Goal: Task Accomplishment & Management: Manage account settings

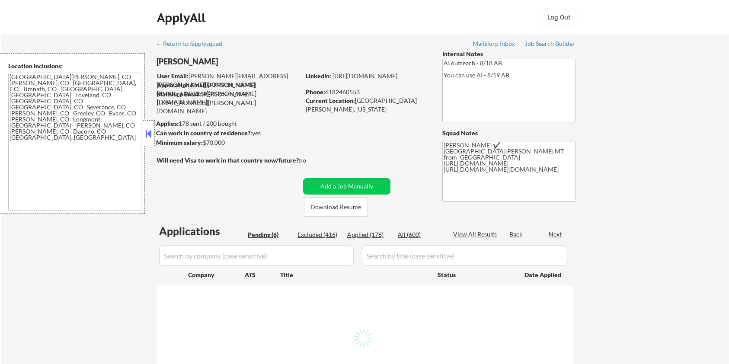
select select ""pending""
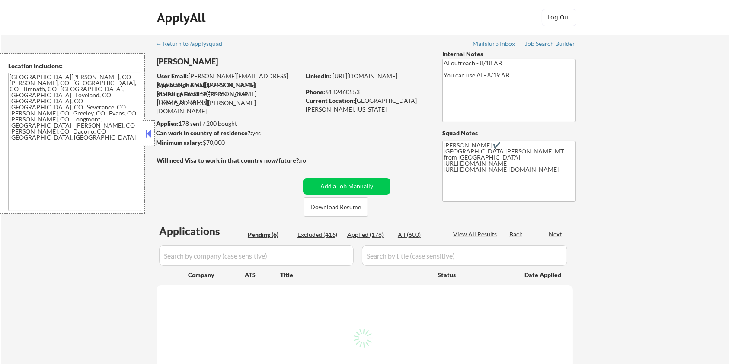
select select ""pending""
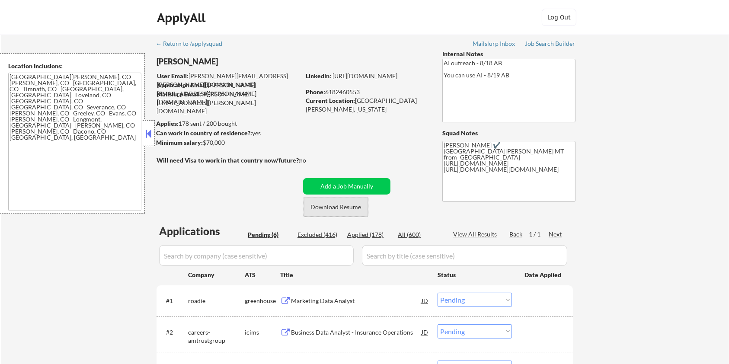
click at [334, 206] on button "Download Resume" at bounding box center [336, 206] width 64 height 19
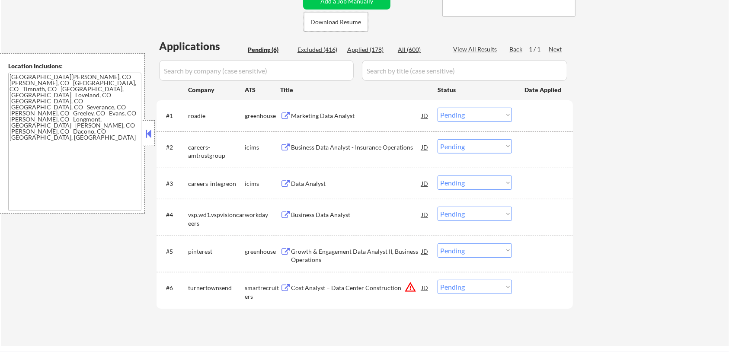
scroll to position [173, 0]
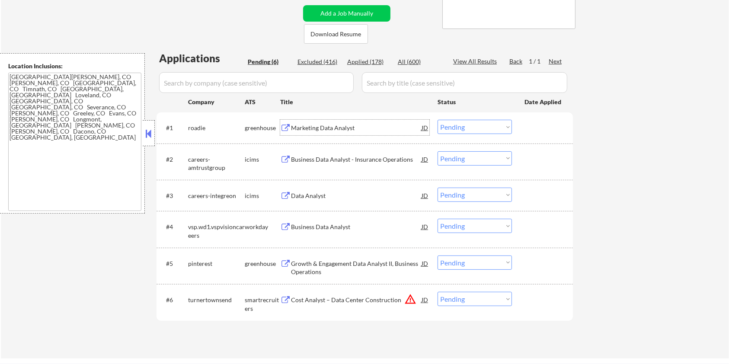
click at [321, 124] on div "Marketing Data Analyst" at bounding box center [356, 128] width 131 height 9
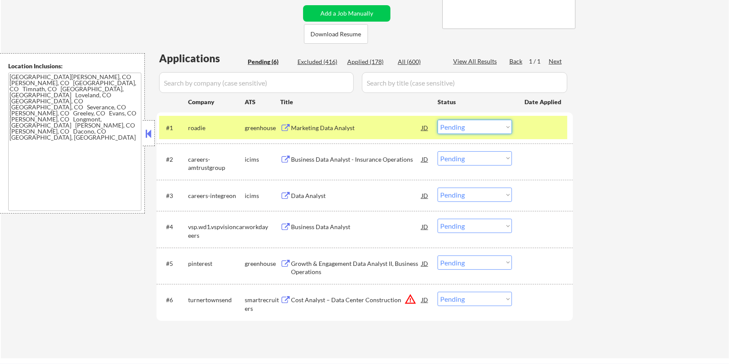
click at [478, 130] on select "Choose an option... Pending Applied Excluded (Questions) Excluded (Expired) Exc…" at bounding box center [475, 127] width 74 height 14
click at [438, 120] on select "Choose an option... Pending Applied Excluded (Questions) Excluded (Expired) Exc…" at bounding box center [475, 127] width 74 height 14
select select ""pending""
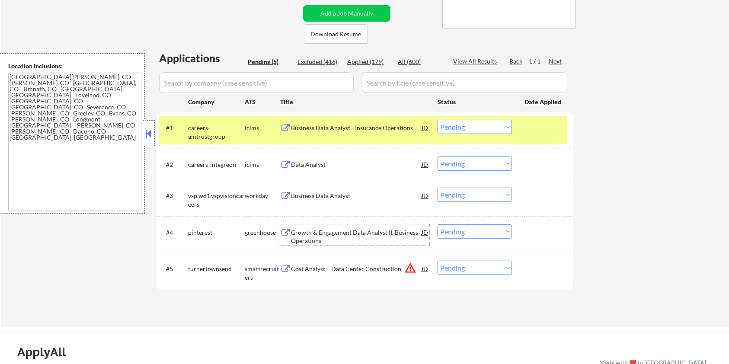
click at [357, 233] on div "Growth & Engagement Data Analyst II, Business Operations" at bounding box center [356, 236] width 131 height 17
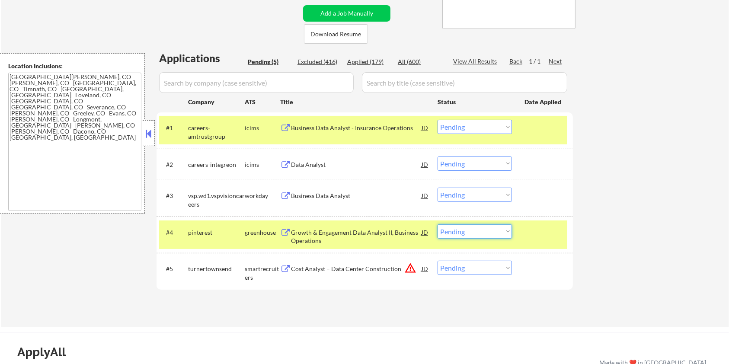
click at [504, 232] on select "Choose an option... Pending Applied Excluded (Questions) Excluded (Expired) Exc…" at bounding box center [475, 232] width 74 height 14
click at [438, 225] on select "Choose an option... Pending Applied Excluded (Questions) Excluded (Expired) Exc…" at bounding box center [475, 232] width 74 height 14
select select ""pending""
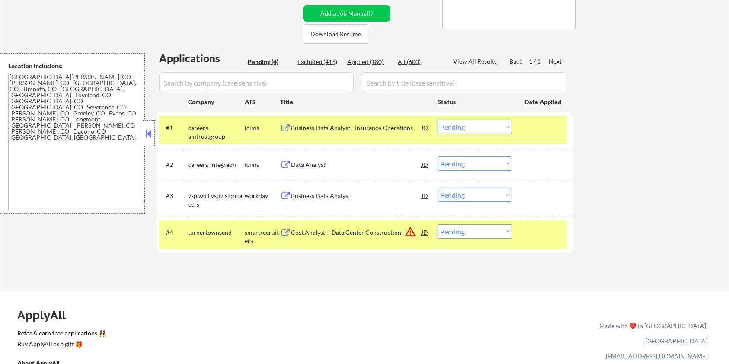
click at [325, 130] on div "Business Data Analyst - Insurance Operations" at bounding box center [356, 128] width 131 height 9
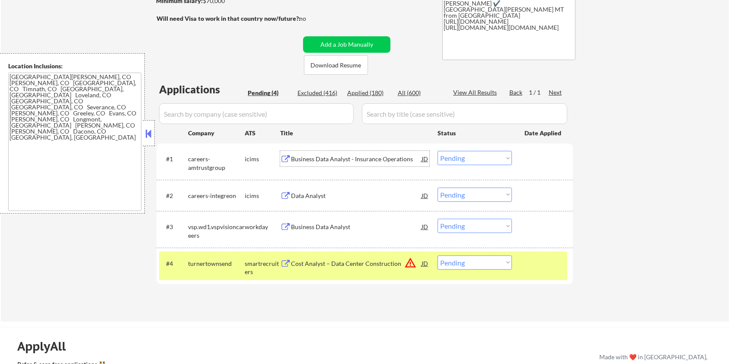
scroll to position [58, 0]
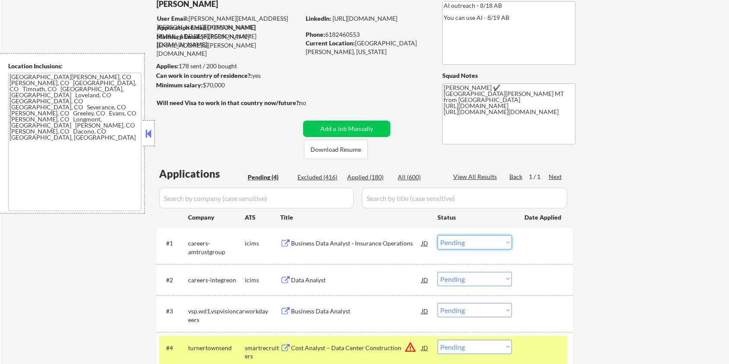
click at [467, 241] on select "Choose an option... Pending Applied Excluded (Questions) Excluded (Expired) Exc…" at bounding box center [475, 242] width 74 height 14
click at [438, 235] on select "Choose an option... Pending Applied Excluded (Questions) Excluded (Expired) Exc…" at bounding box center [475, 242] width 74 height 14
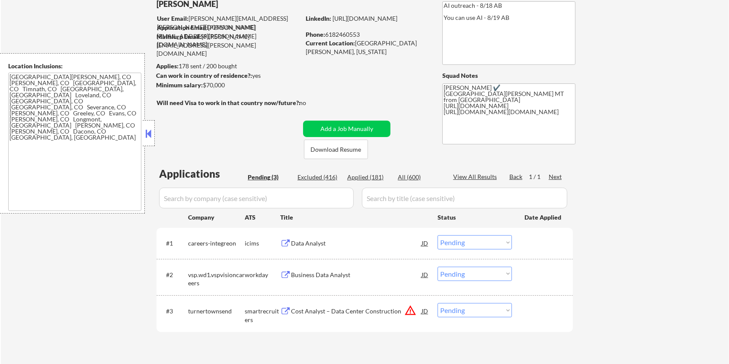
click at [313, 244] on div "Data Analyst" at bounding box center [356, 243] width 131 height 9
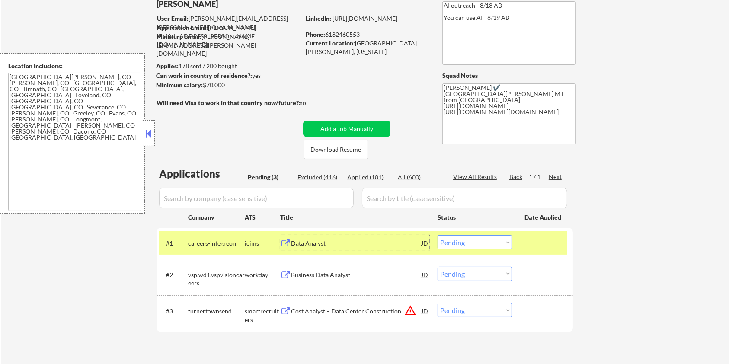
click at [485, 244] on select "Choose an option... Pending Applied Excluded (Questions) Excluded (Expired) Exc…" at bounding box center [475, 242] width 74 height 14
click at [438, 235] on select "Choose an option... Pending Applied Excluded (Questions) Excluded (Expired) Exc…" at bounding box center [475, 242] width 74 height 14
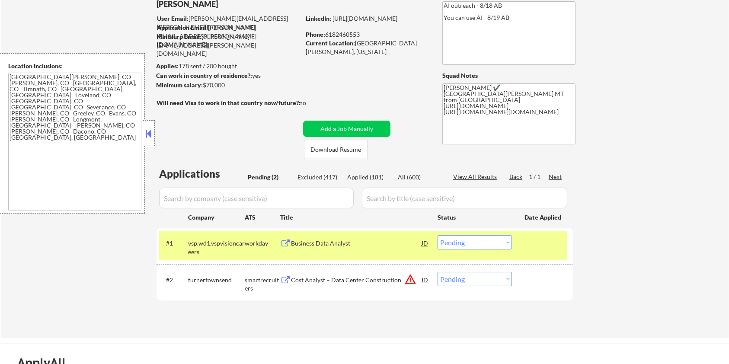
scroll to position [0, 0]
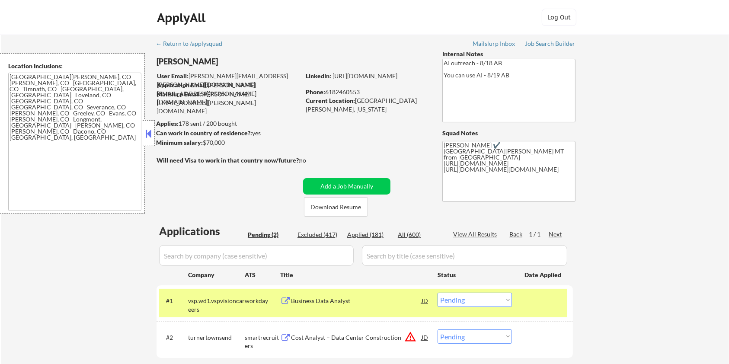
click at [320, 298] on div "Business Data Analyst" at bounding box center [356, 301] width 131 height 9
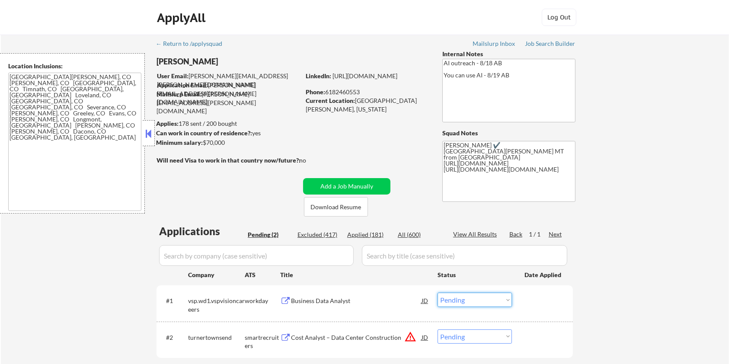
click at [488, 302] on select "Choose an option... Pending Applied Excluded (Questions) Excluded (Expired) Exc…" at bounding box center [475, 300] width 74 height 14
click at [438, 293] on select "Choose an option... Pending Applied Excluded (Questions) Excluded (Expired) Exc…" at bounding box center [475, 300] width 74 height 14
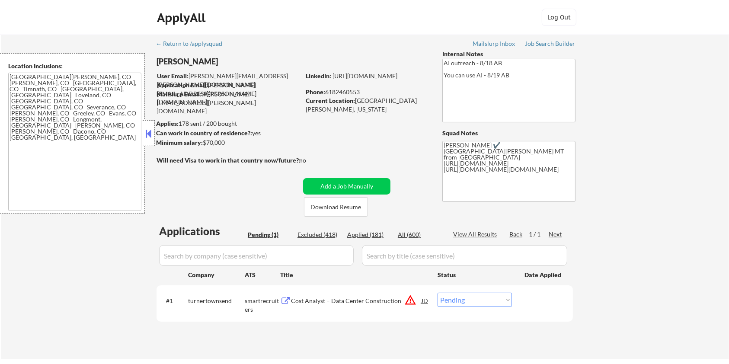
click at [340, 306] on div "Cost Analyst – Data Center Construction" at bounding box center [356, 301] width 131 height 16
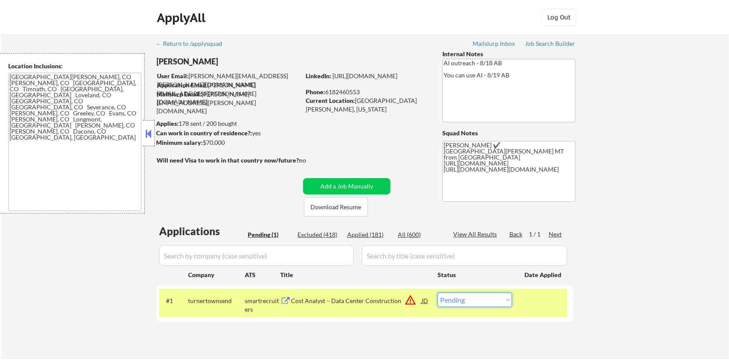
click at [499, 305] on select "Choose an option... Pending Applied Excluded (Questions) Excluded (Expired) Exc…" at bounding box center [475, 300] width 74 height 14
select select ""excluded__bad_match_""
click at [438, 293] on select "Choose an option... Pending Applied Excluded (Questions) Excluded (Expired) Exc…" at bounding box center [475, 300] width 74 height 14
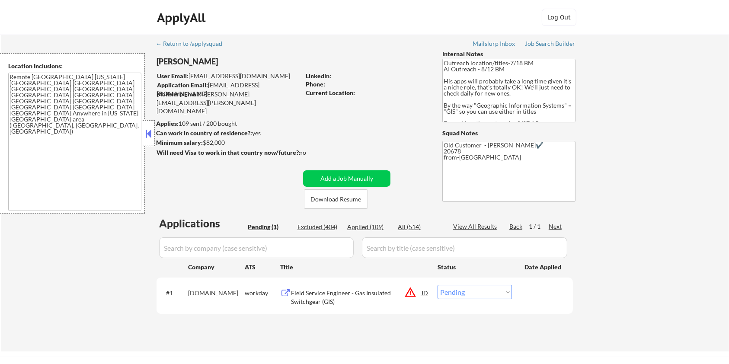
click at [324, 299] on div "Field Service Engineer - Gas Insulated Switchgear (GIS)" at bounding box center [356, 297] width 131 height 17
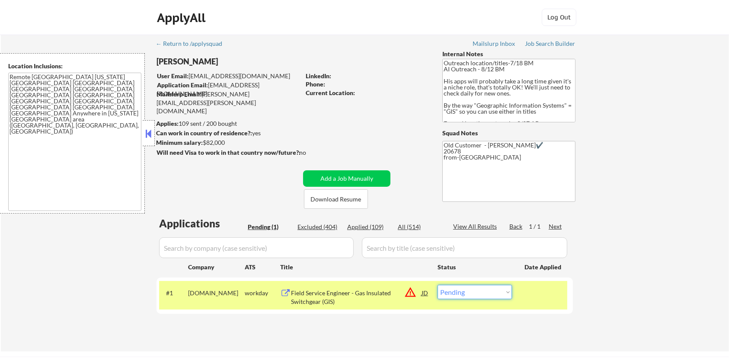
click at [489, 289] on select "Choose an option... Pending Applied Excluded (Questions) Excluded (Expired) Exc…" at bounding box center [475, 292] width 74 height 14
select select ""excluded__bad_match_""
click at [438, 285] on select "Choose an option... Pending Applied Excluded (Questions) Excluded (Expired) Exc…" at bounding box center [475, 292] width 74 height 14
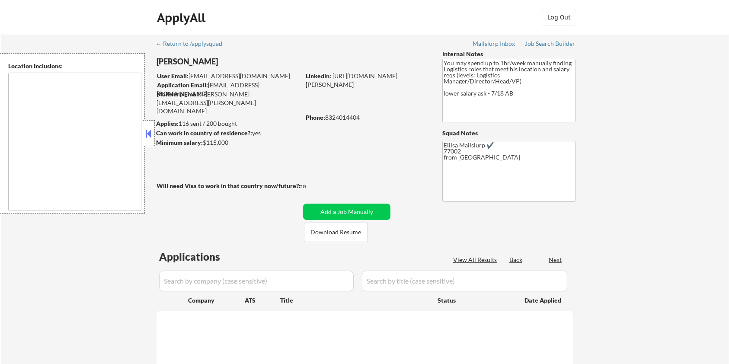
type textarea "[GEOGRAPHIC_DATA], [GEOGRAPHIC_DATA] [GEOGRAPHIC_DATA], [GEOGRAPHIC_DATA] [GEOG…"
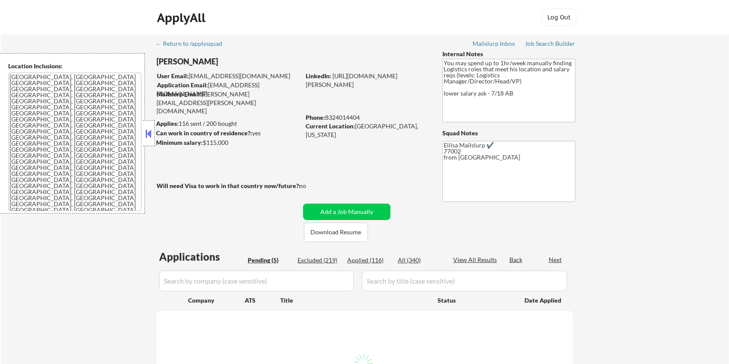
select select ""pending""
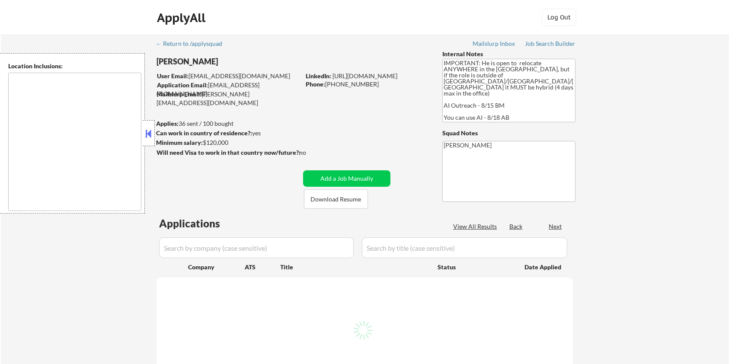
select select ""pending""
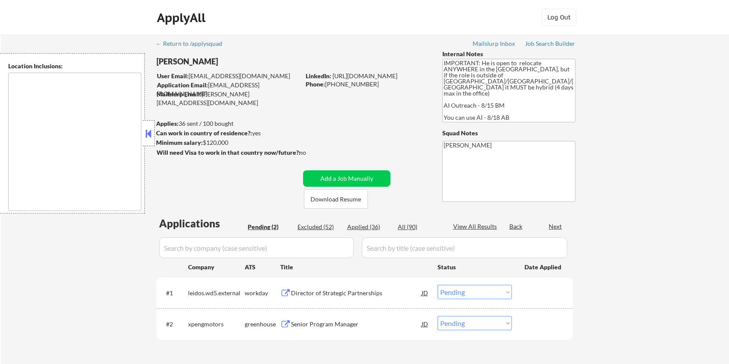
type textarea "country:US"
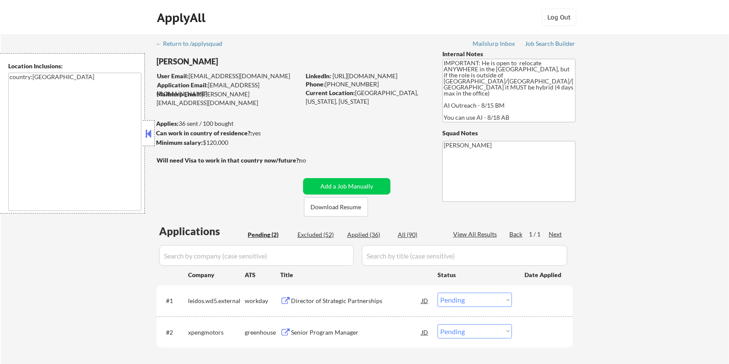
click at [308, 331] on div "Senior Program Manager" at bounding box center [356, 332] width 131 height 9
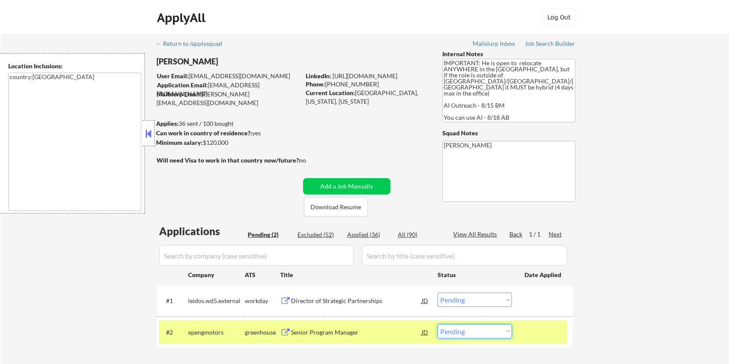
click at [468, 337] on select "Choose an option... Pending Applied Excluded (Questions) Excluded (Expired) Exc…" at bounding box center [475, 331] width 74 height 14
select select ""excluded__location_""
click at [438, 324] on select "Choose an option... Pending Applied Excluded (Questions) Excluded (Expired) Exc…" at bounding box center [475, 331] width 74 height 14
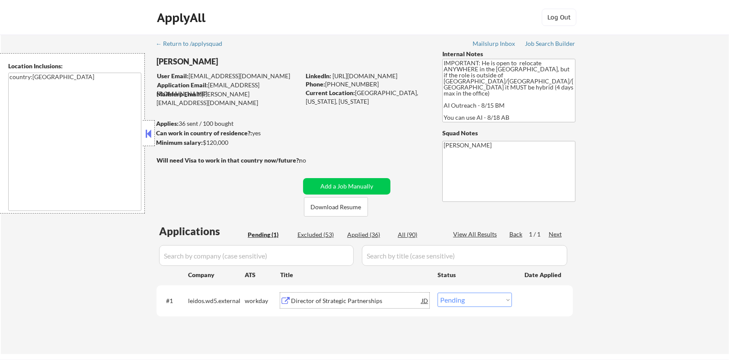
click at [322, 297] on div "Director of Strategic Partnerships" at bounding box center [356, 301] width 131 height 9
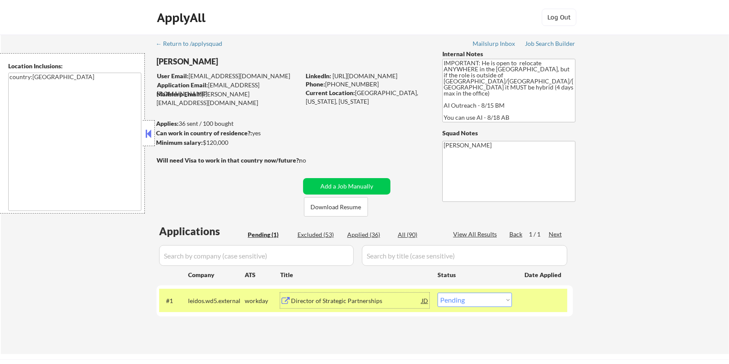
click at [323, 306] on div "Director of Strategic Partnerships" at bounding box center [356, 301] width 131 height 16
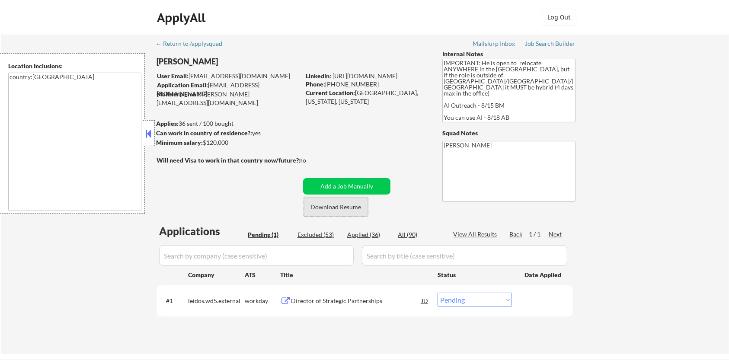
click at [330, 208] on button "Download Resume" at bounding box center [336, 206] width 64 height 19
click at [508, 304] on select "Choose an option... Pending Applied Excluded (Questions) Excluded (Expired) Exc…" at bounding box center [475, 300] width 74 height 14
select select ""applied""
click at [438, 293] on select "Choose an option... Pending Applied Excluded (Questions) Excluded (Expired) Exc…" at bounding box center [475, 300] width 74 height 14
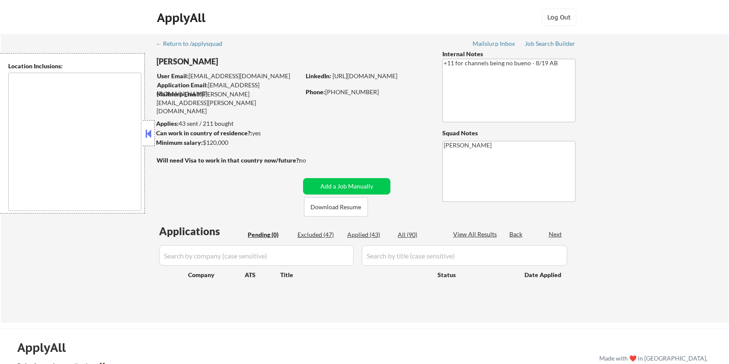
type textarea "remote"
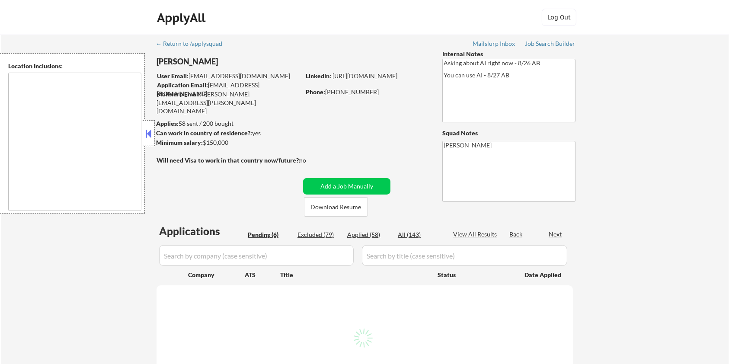
select select ""pending""
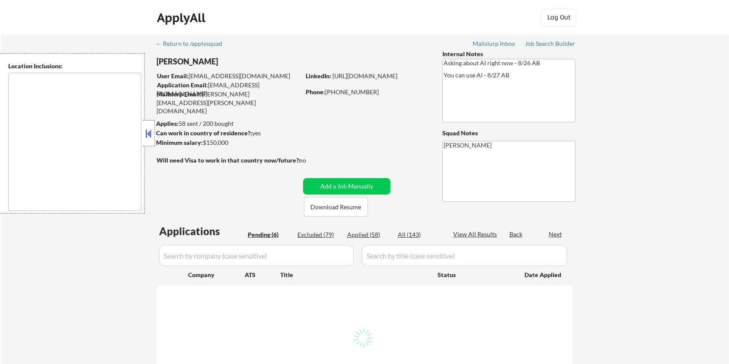
select select ""pending""
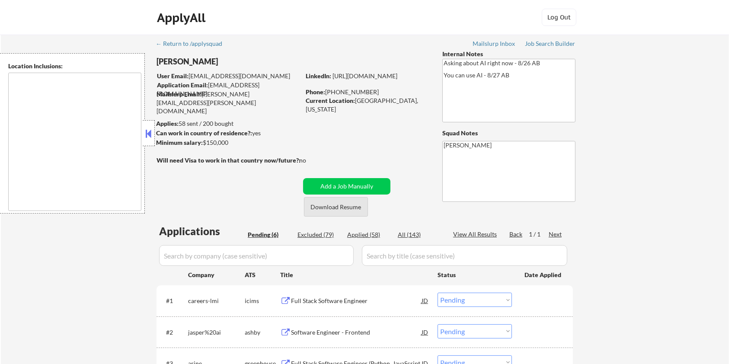
click at [358, 210] on button "Download Resume" at bounding box center [336, 206] width 64 height 19
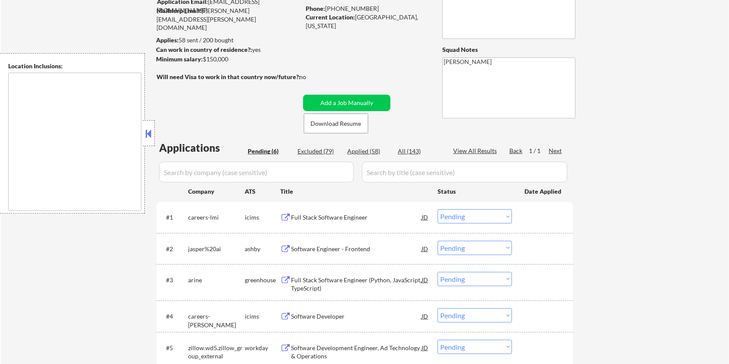
scroll to position [115, 0]
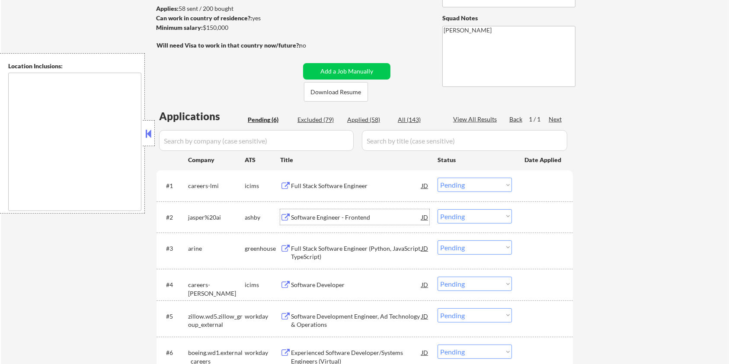
click at [315, 218] on div "Software Engineer - Frontend" at bounding box center [356, 217] width 131 height 9
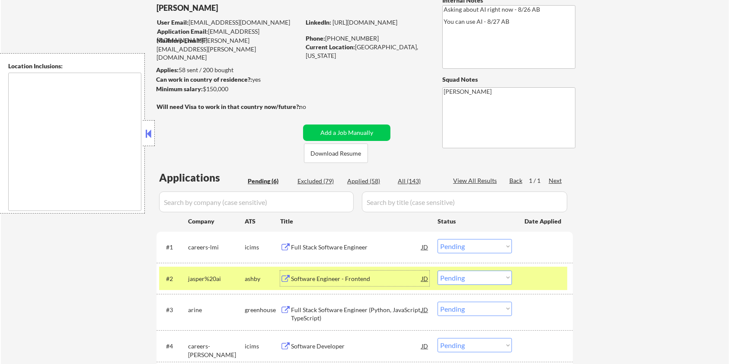
scroll to position [0, 0]
